Goal: Navigation & Orientation: Find specific page/section

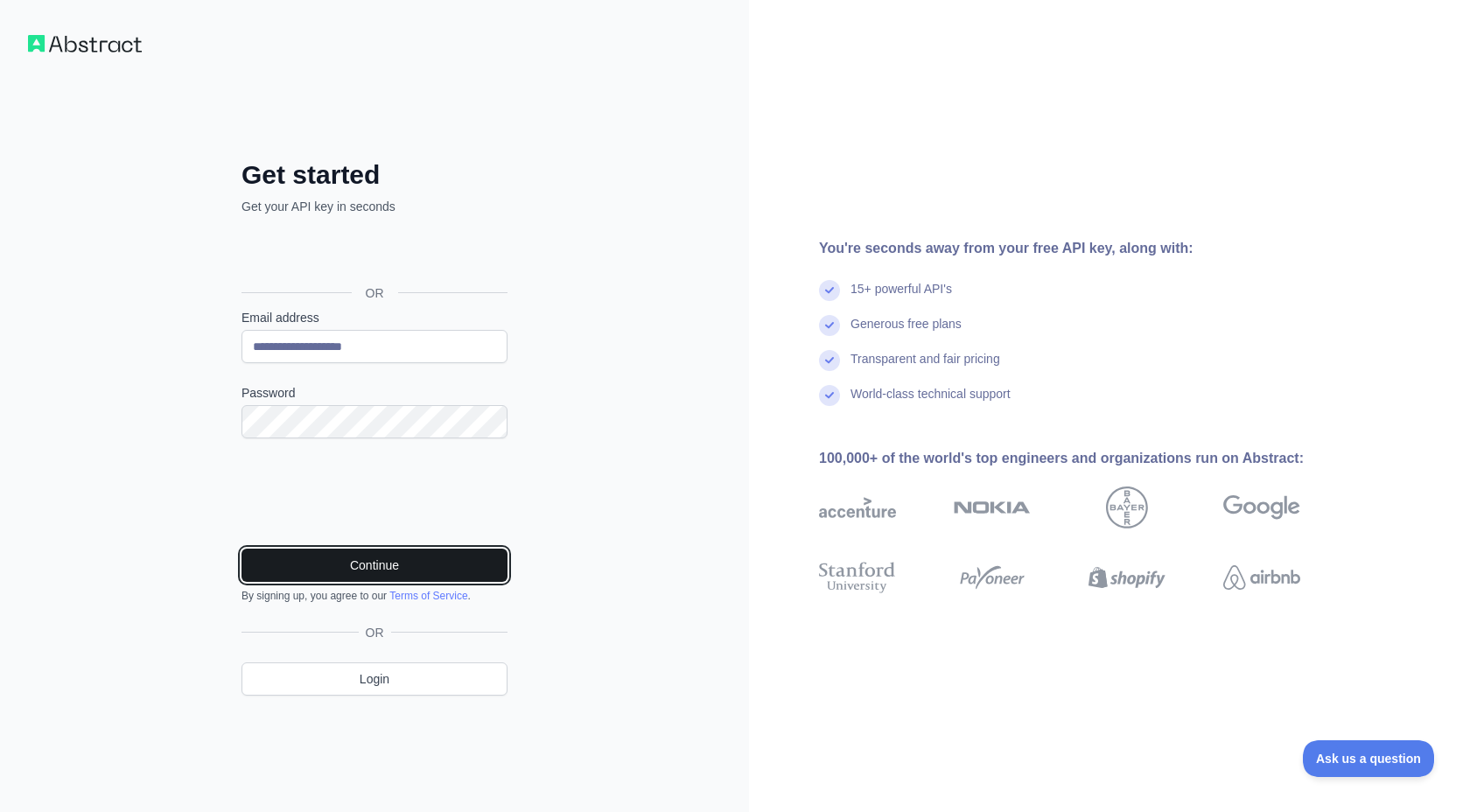
click at [429, 569] on button "Continue" at bounding box center [374, 565] width 266 height 33
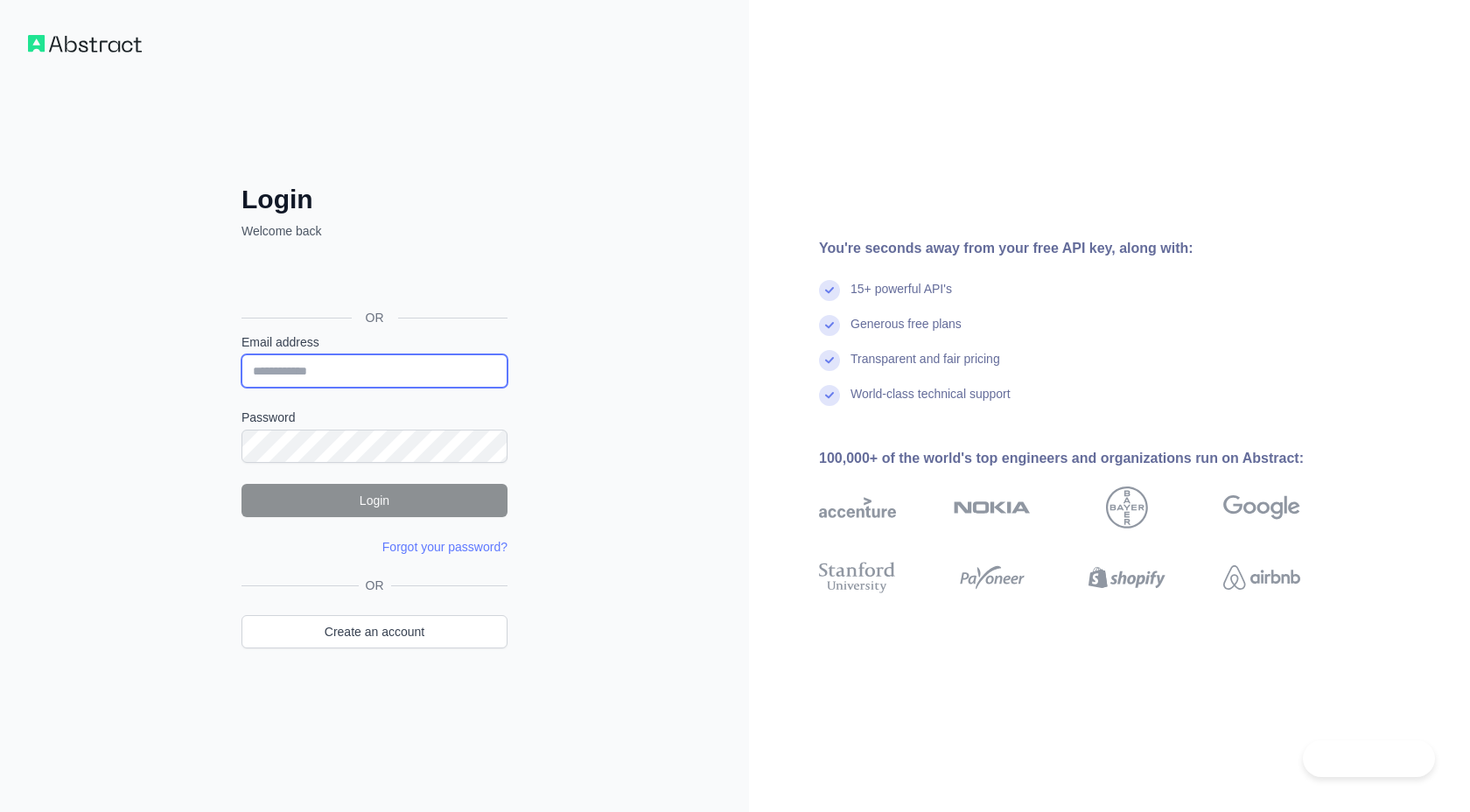
click at [437, 362] on input "Email address" at bounding box center [374, 370] width 266 height 33
type input "**********"
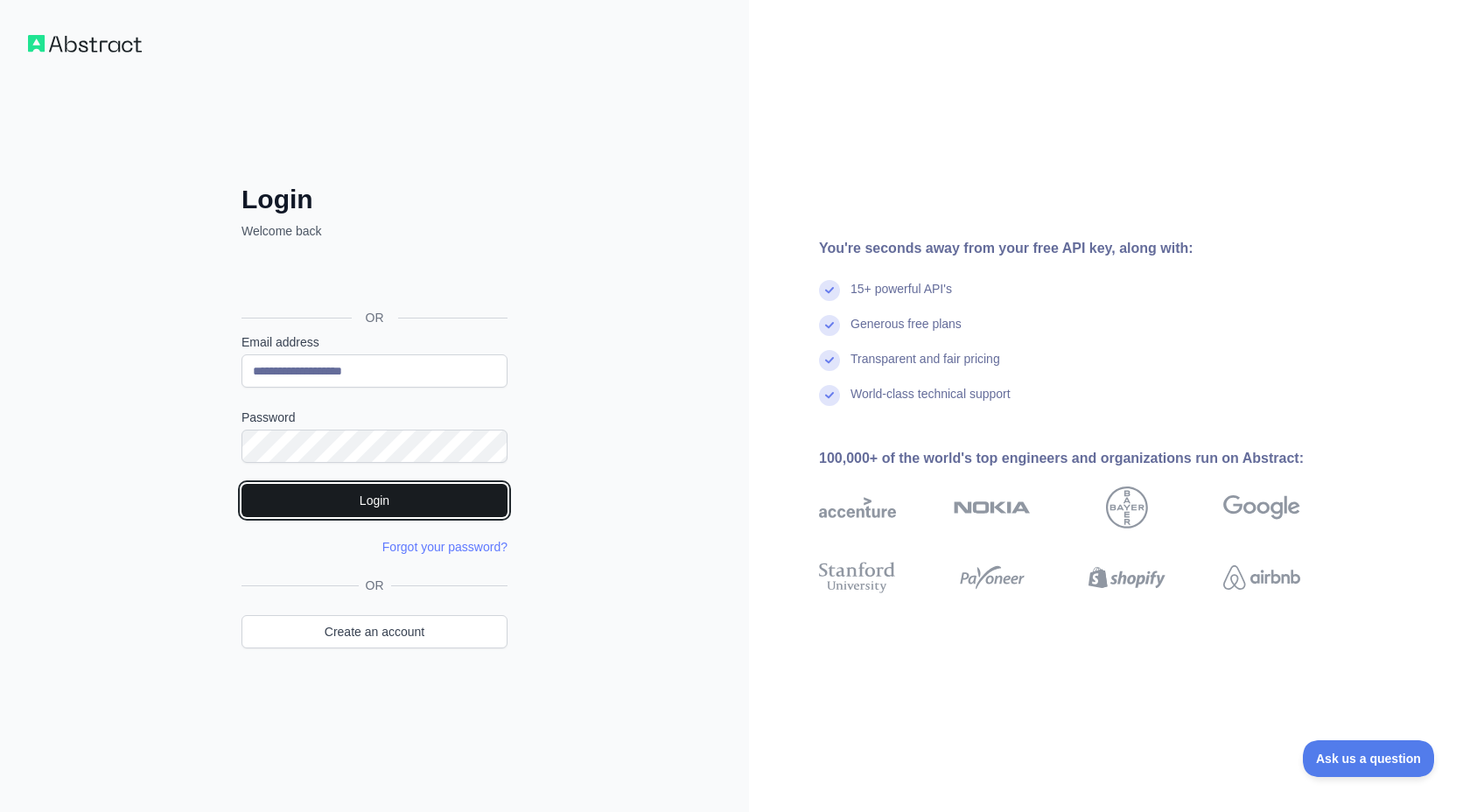
click at [503, 501] on button "Login" at bounding box center [374, 501] width 266 height 33
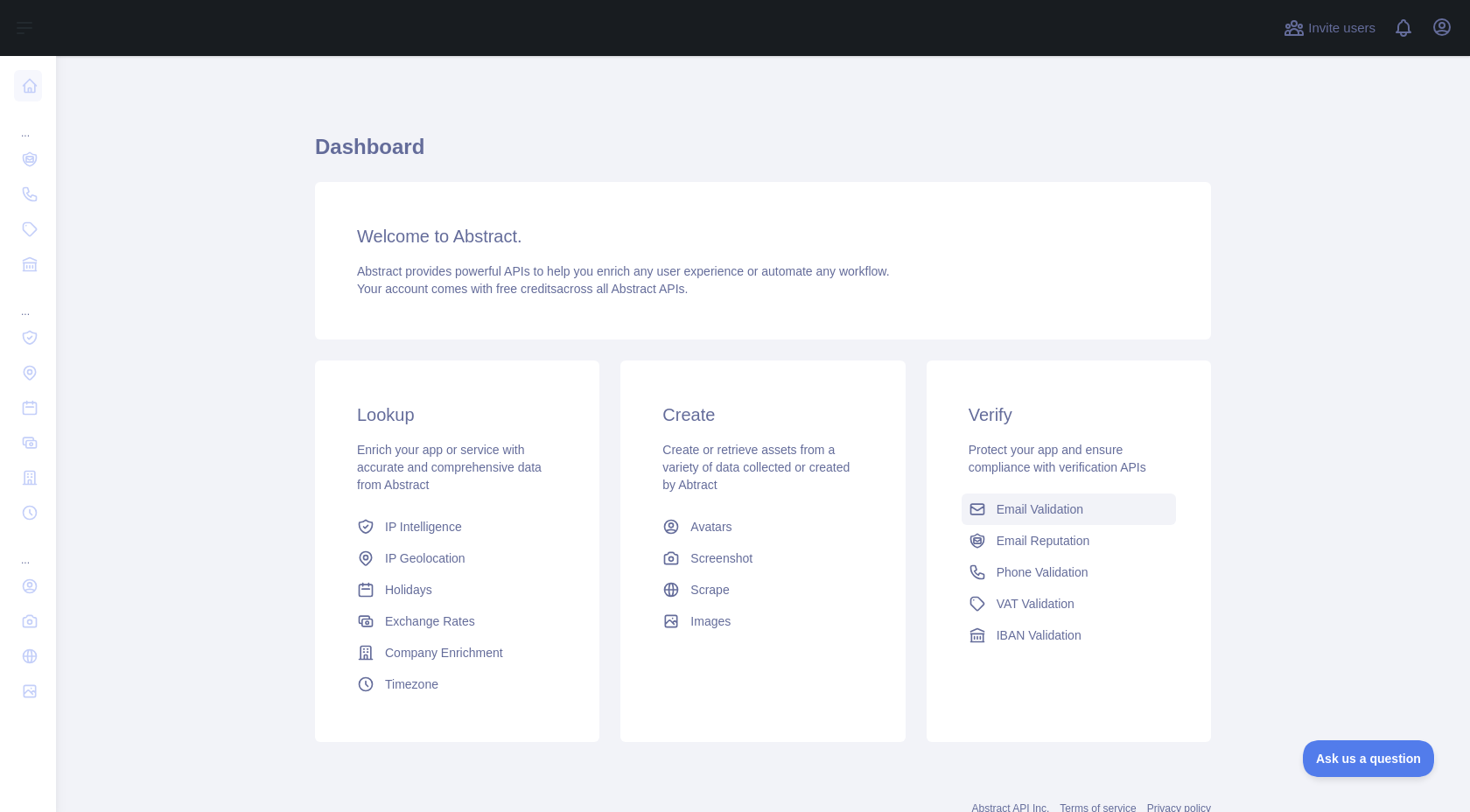
click at [1044, 514] on span "Email Validation" at bounding box center [1040, 509] width 87 height 17
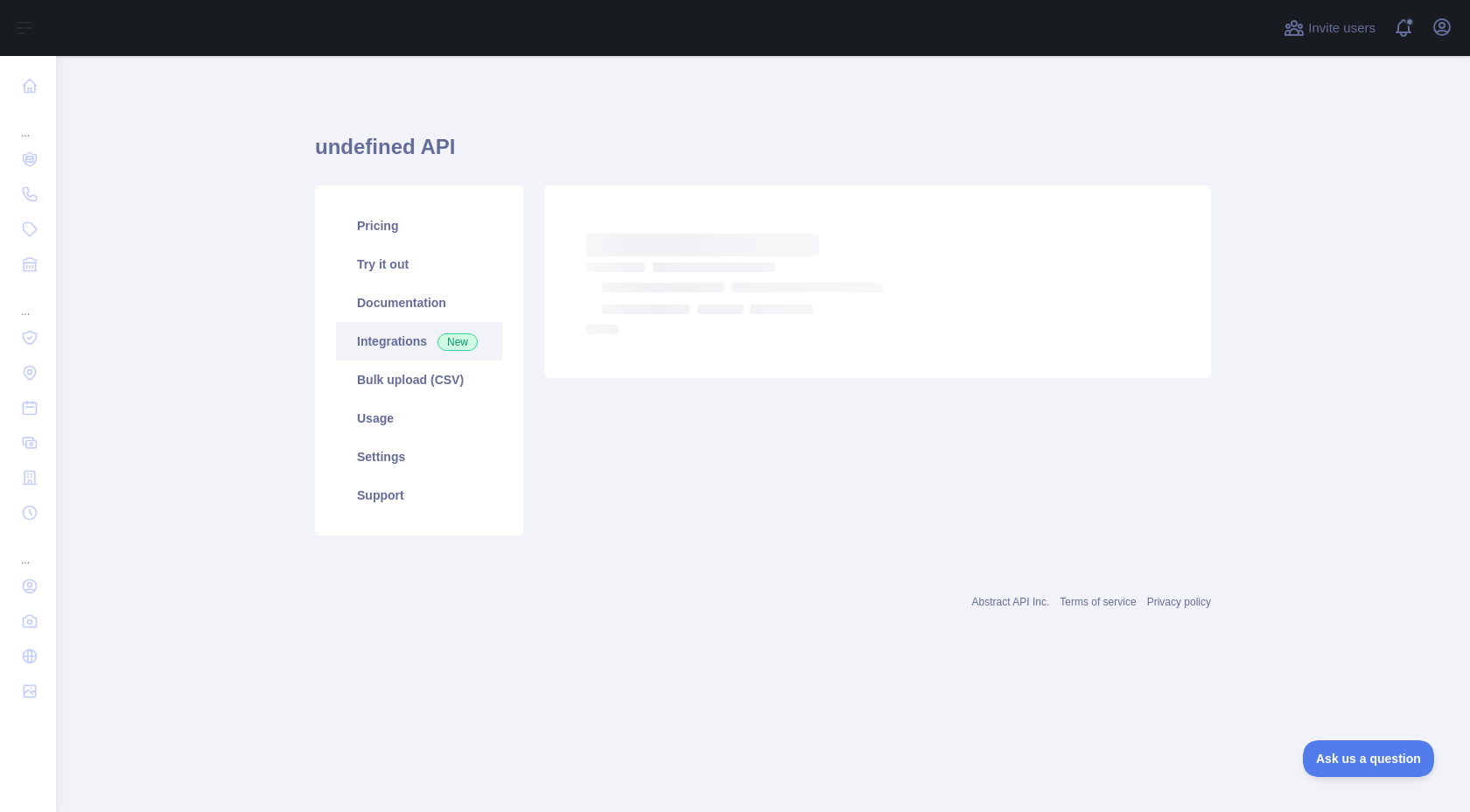
click at [436, 338] on link "Integrations New" at bounding box center [419, 341] width 166 height 39
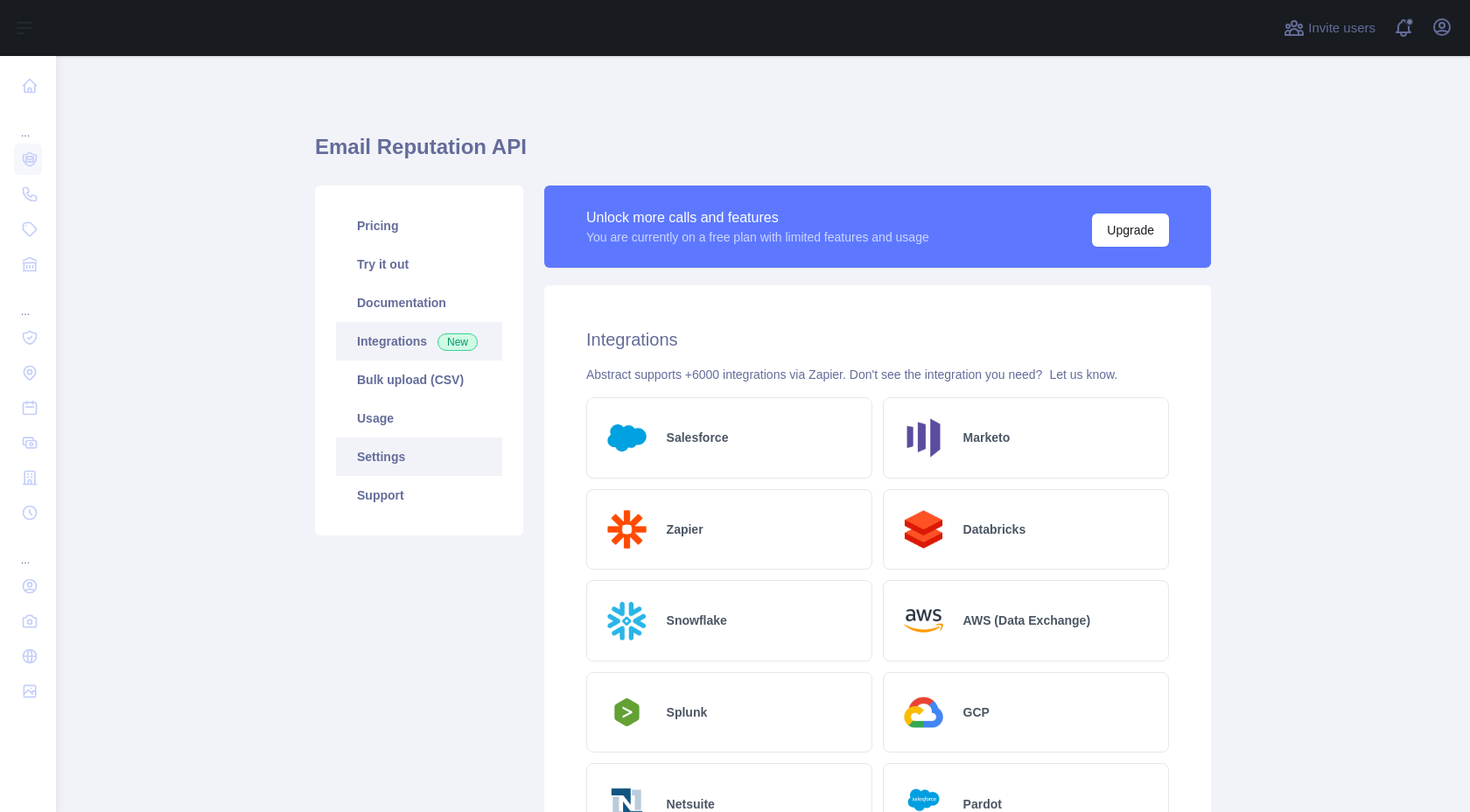
click at [423, 456] on link "Settings" at bounding box center [419, 457] width 166 height 39
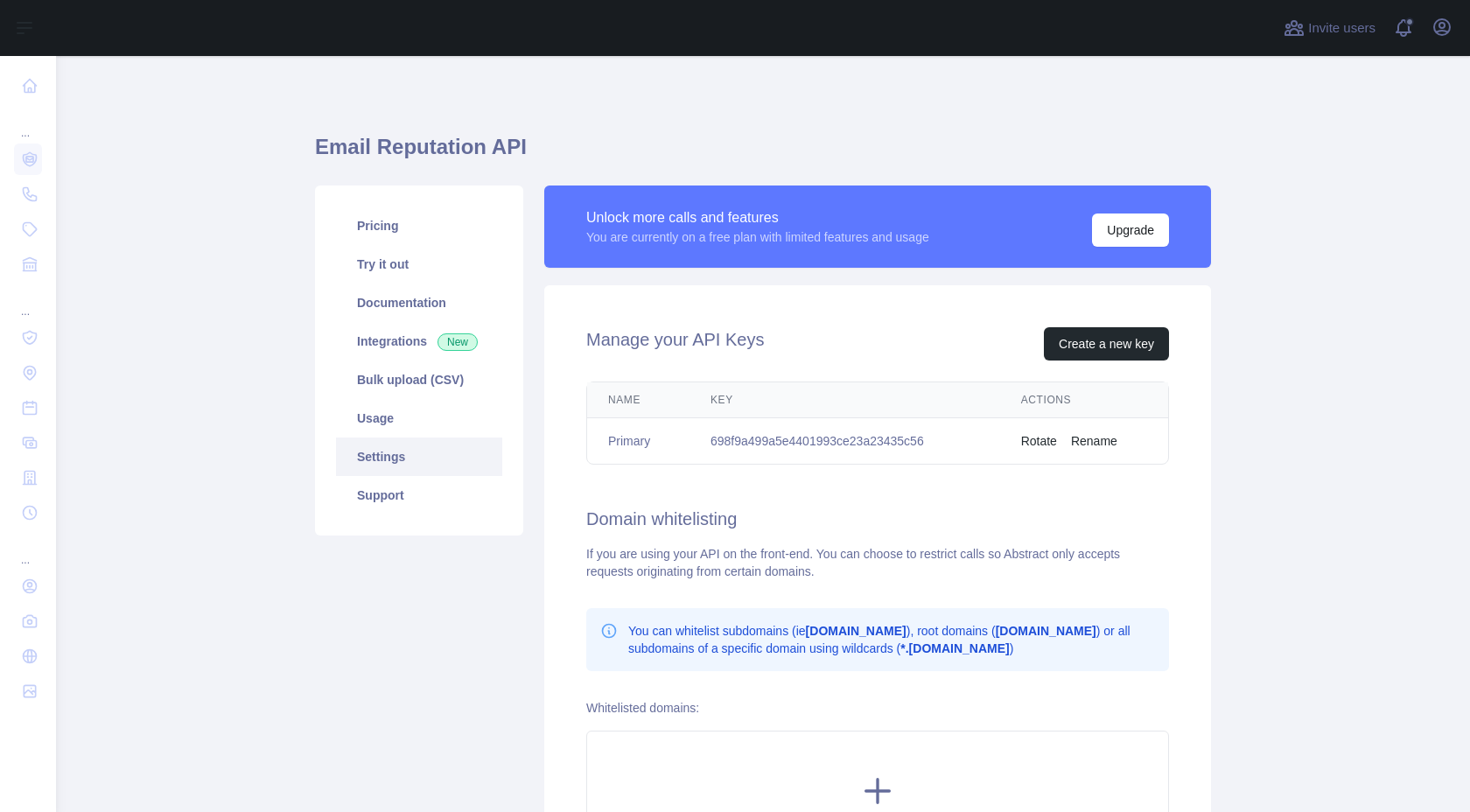
click at [899, 446] on td "698f9a499a5e4401993ce23a23435c56" at bounding box center [845, 442] width 311 height 46
click at [402, 498] on link "Support" at bounding box center [419, 496] width 166 height 39
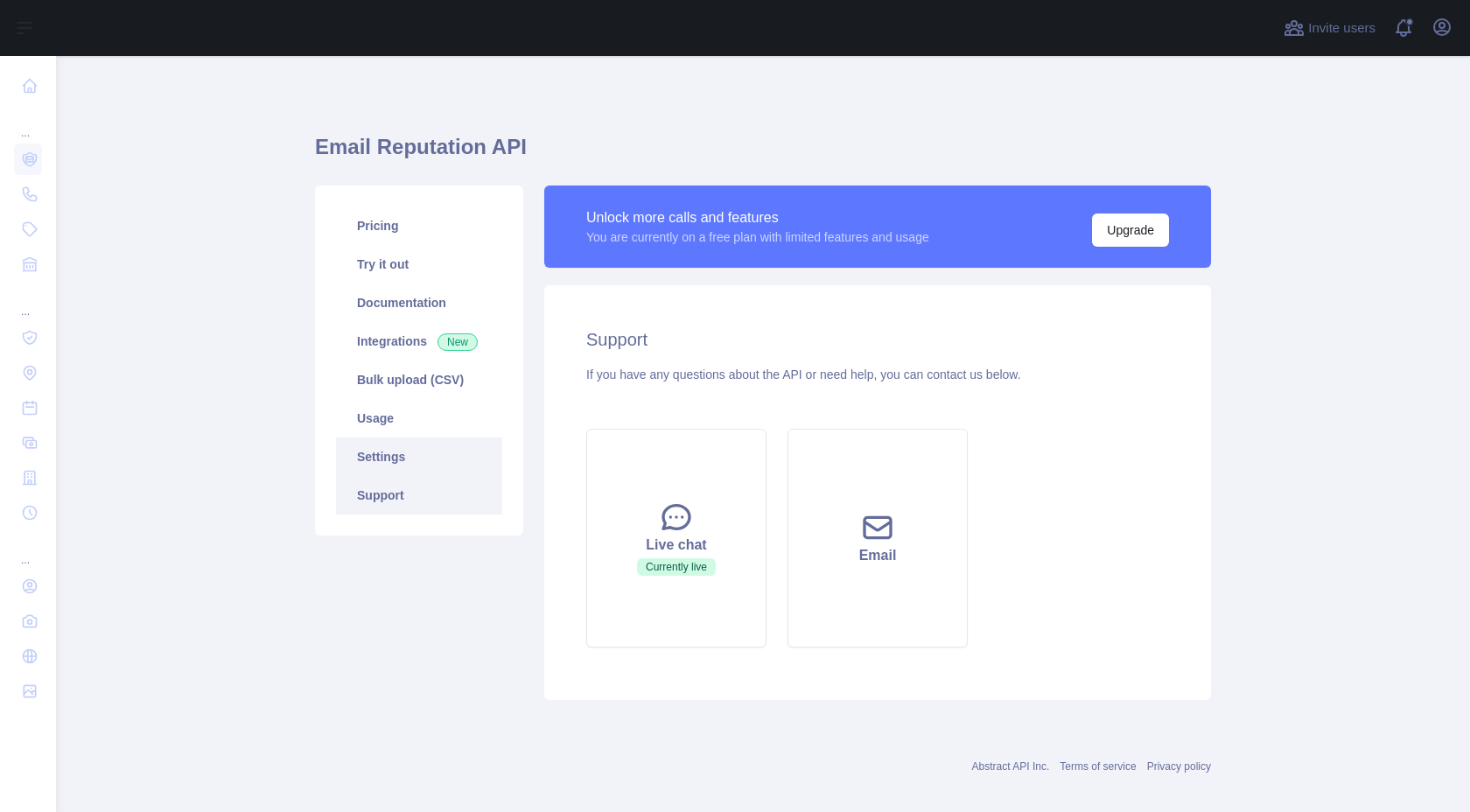
click at [405, 447] on link "Settings" at bounding box center [419, 457] width 166 height 39
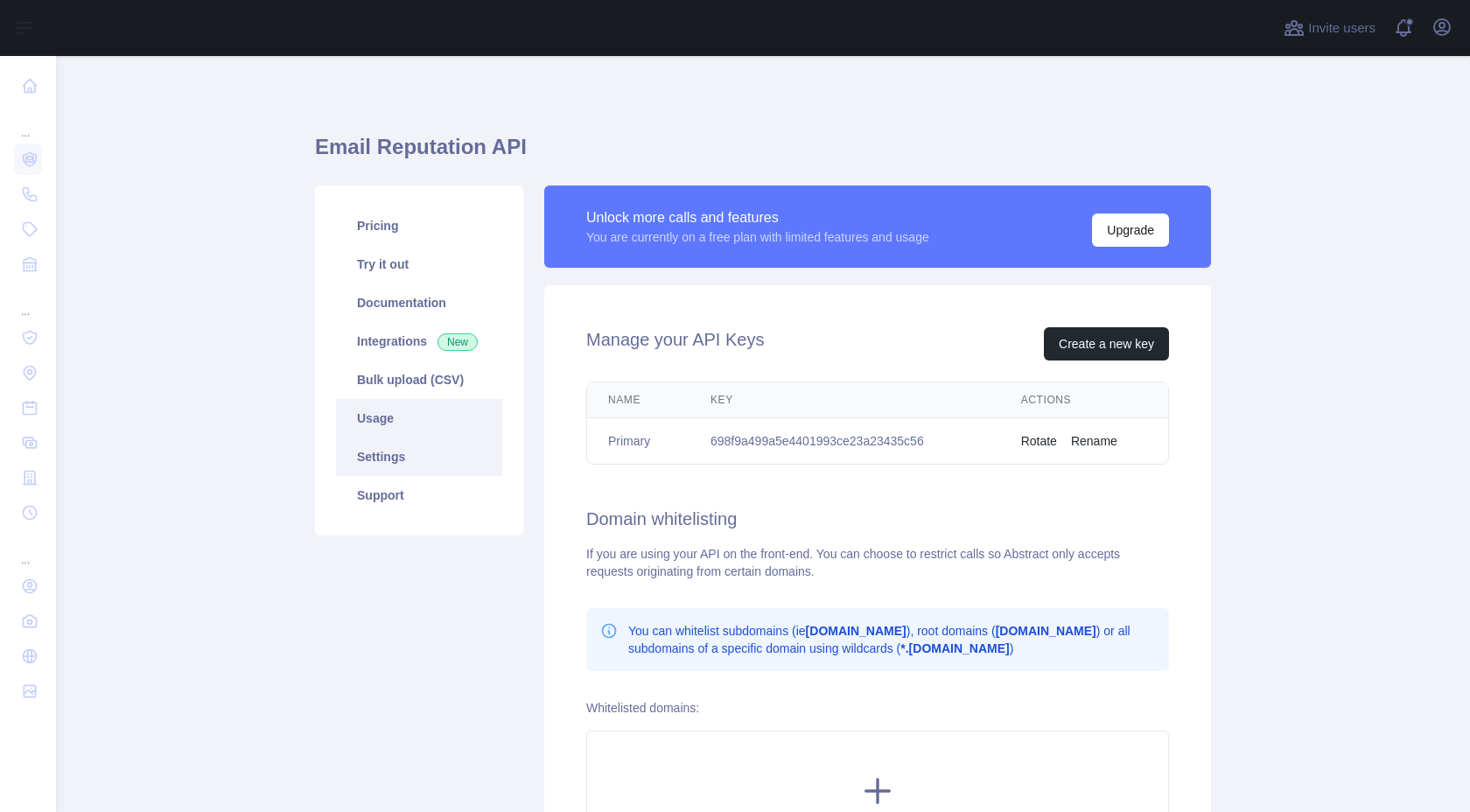
click at [406, 435] on link "Usage" at bounding box center [419, 419] width 166 height 39
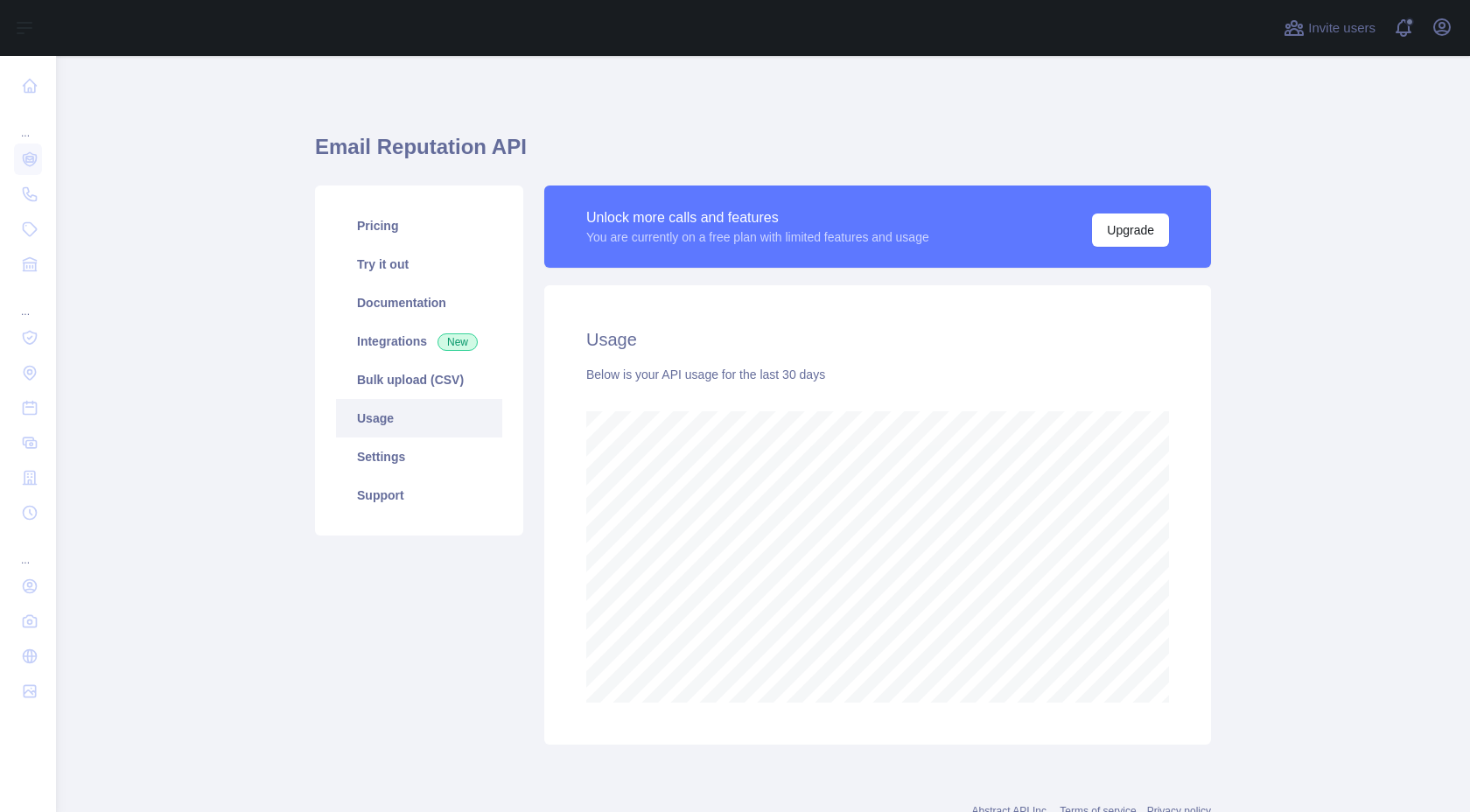
scroll to position [756, 1414]
click at [421, 392] on link "Bulk upload (CSV)" at bounding box center [419, 380] width 166 height 39
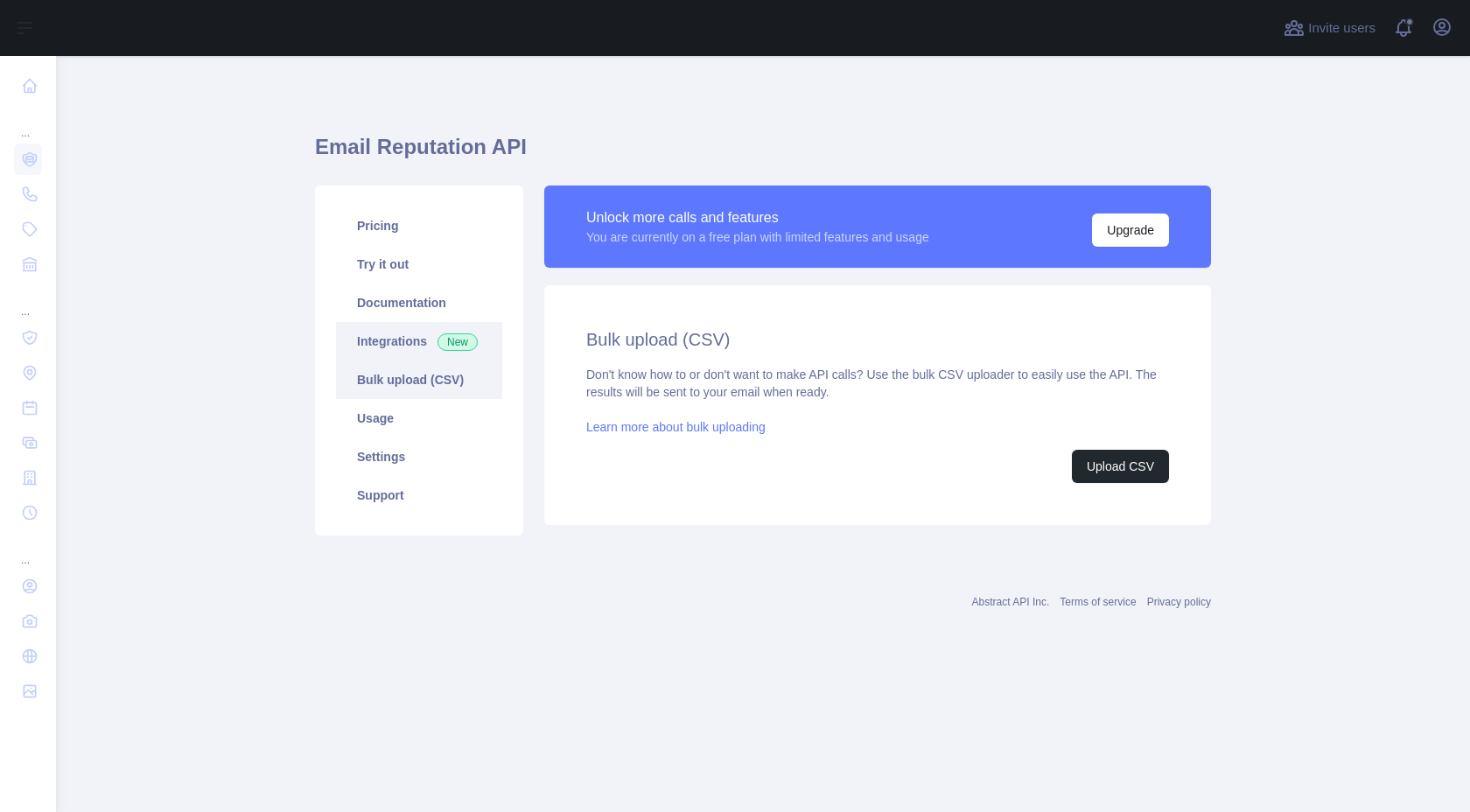
click at [415, 337] on link "Integrations New" at bounding box center [419, 341] width 166 height 39
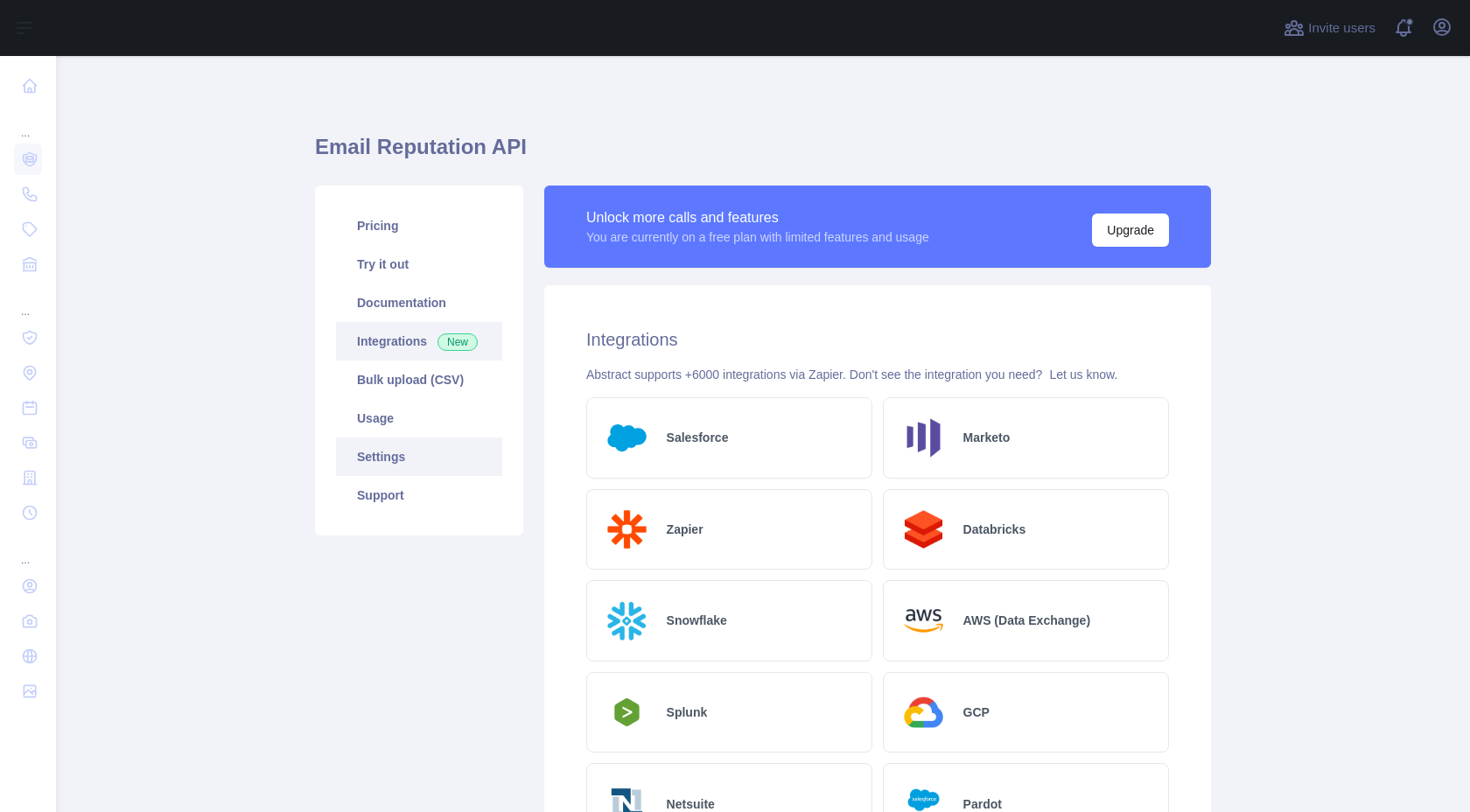
click at [398, 460] on link "Settings" at bounding box center [419, 457] width 166 height 39
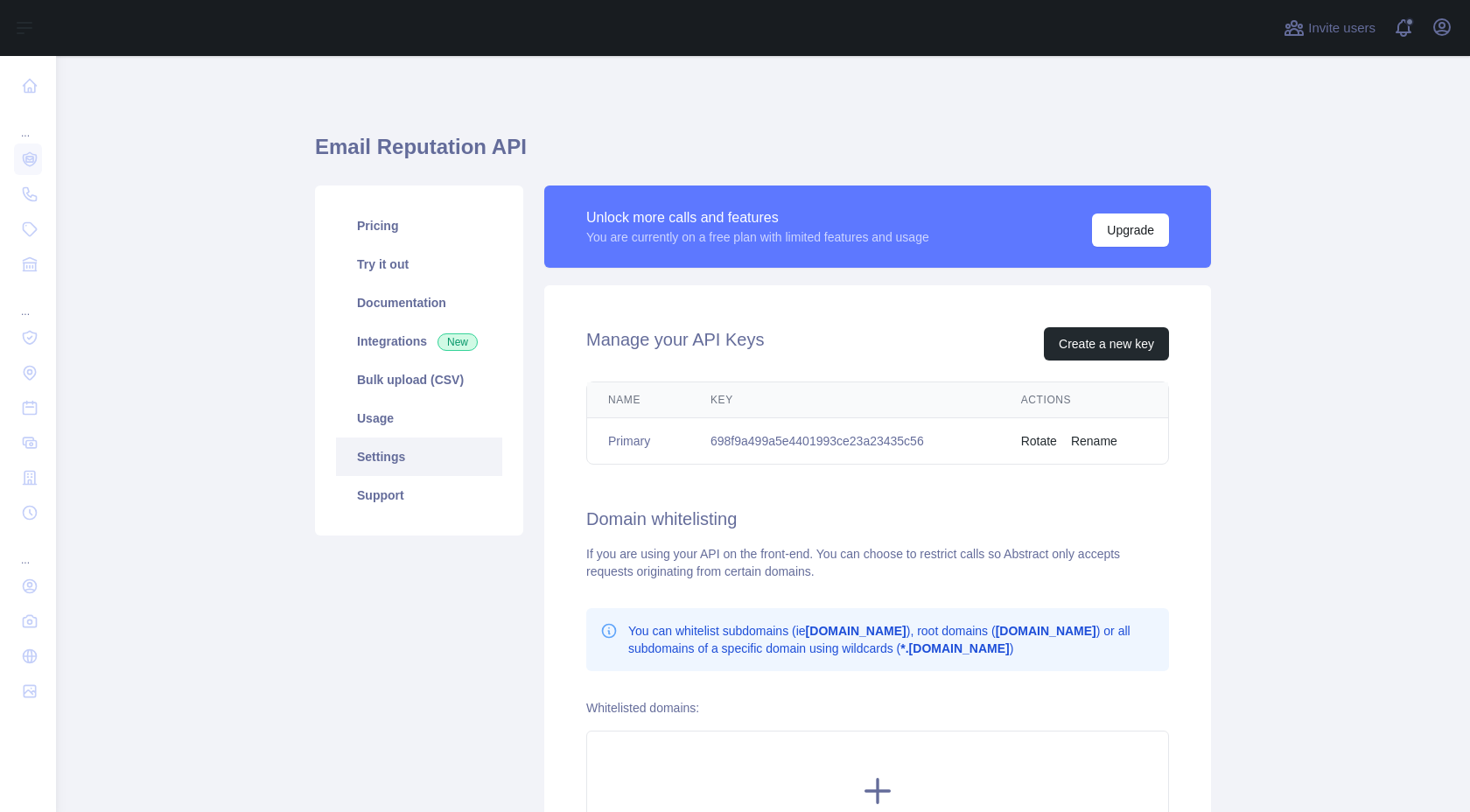
click at [807, 437] on td "698f9a499a5e4401993ce23a23435c56" at bounding box center [845, 442] width 311 height 46
copy td "698f9a499a5e4401993ce23a23435c56"
click at [448, 296] on link "Documentation" at bounding box center [419, 303] width 166 height 39
